Goal: Find specific page/section: Find specific page/section

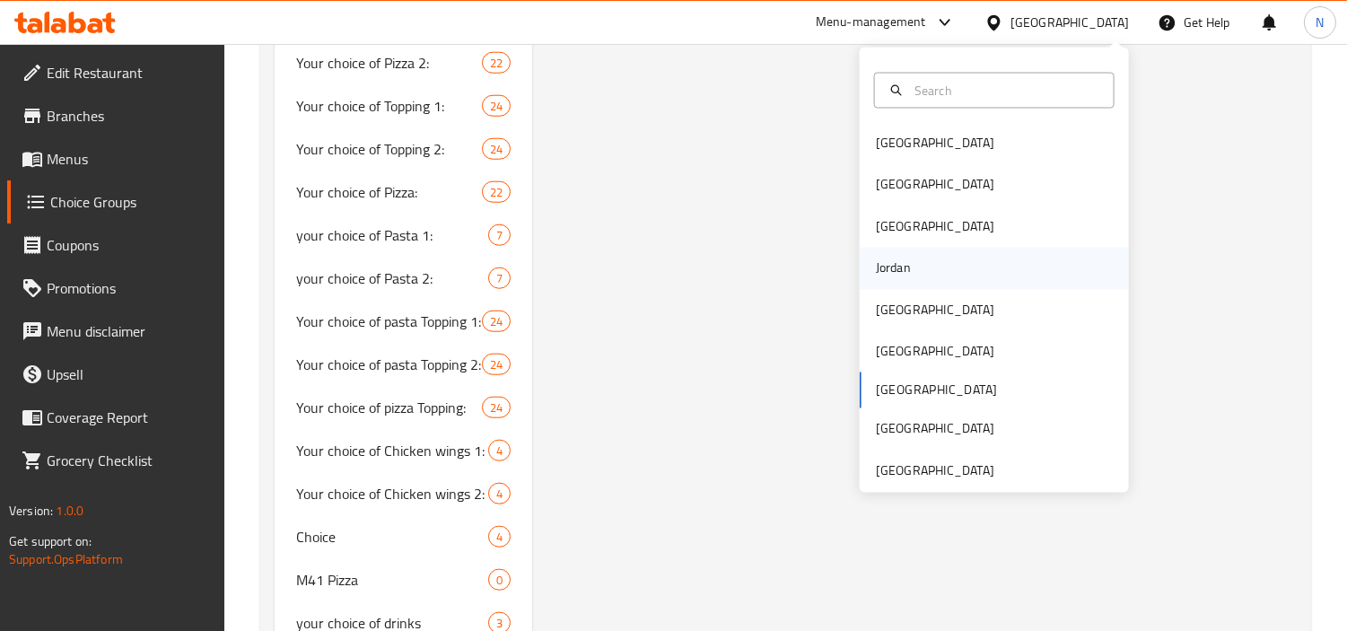
scroll to position [3289, 0]
click at [902, 192] on div "[GEOGRAPHIC_DATA]" at bounding box center [935, 184] width 147 height 41
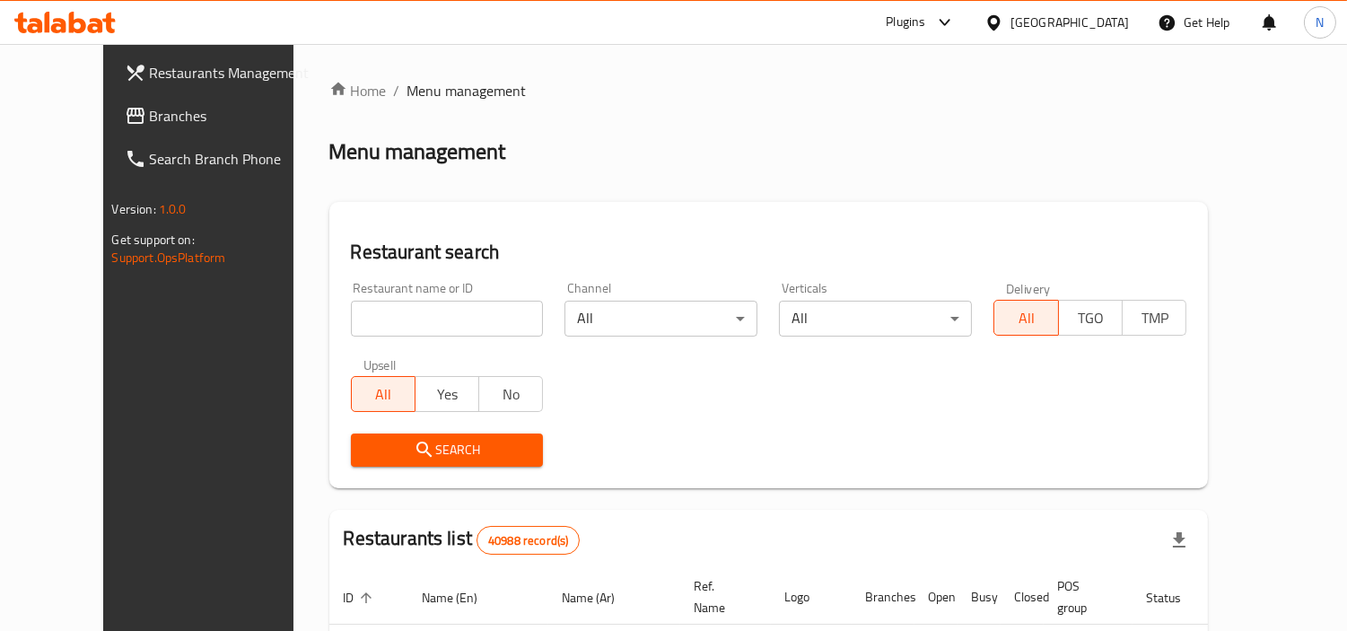
click at [461, 319] on input "search" at bounding box center [447, 319] width 193 height 36
paste input "775667"
type input "775667"
click at [365, 441] on span "Search" at bounding box center [447, 450] width 164 height 22
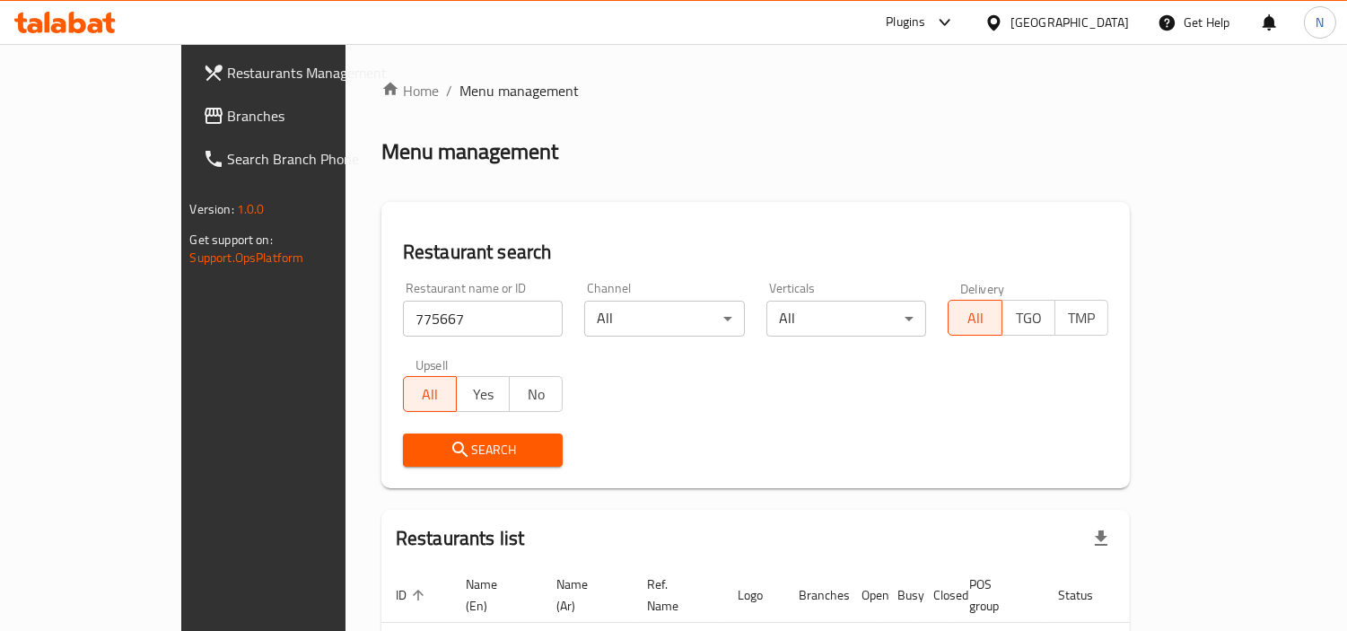
click at [228, 111] on span "Branches" at bounding box center [310, 116] width 164 height 22
